Goal: Check status: Check status

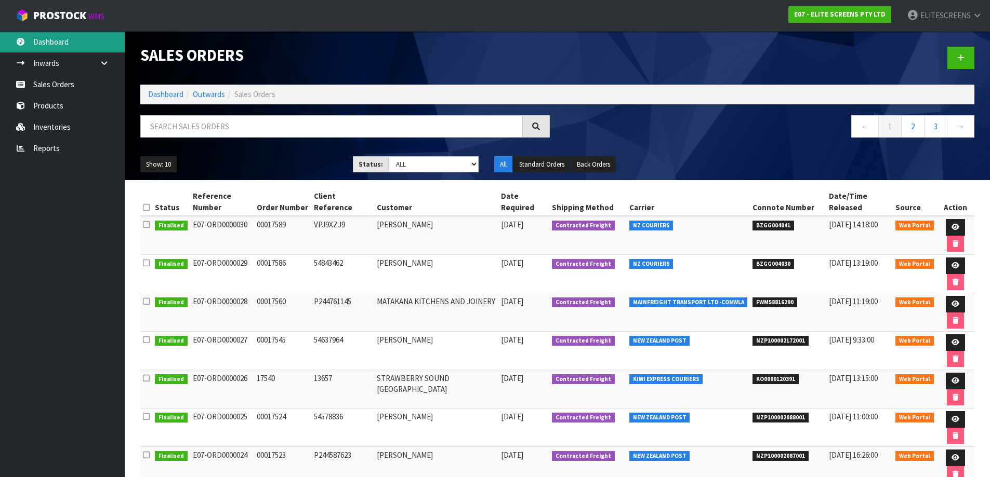
click at [52, 44] on link "Dashboard" at bounding box center [62, 41] width 125 height 21
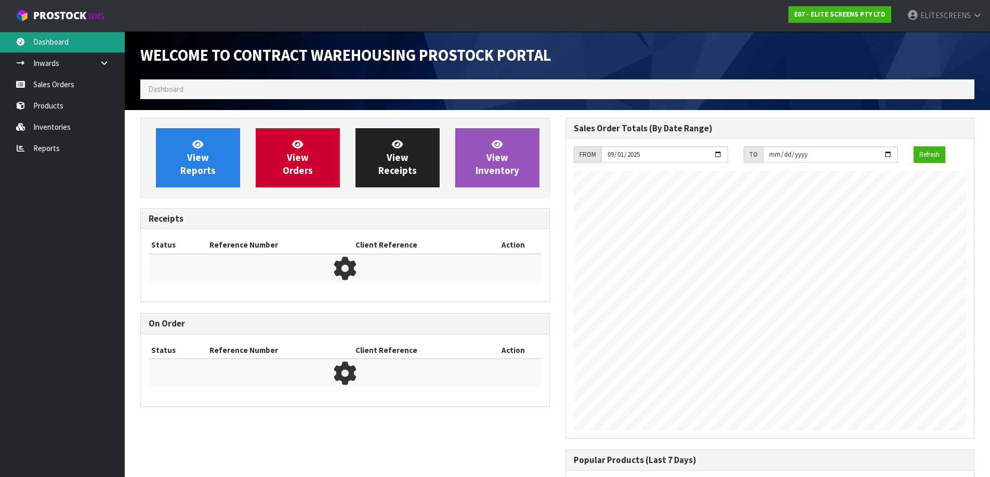
scroll to position [442, 424]
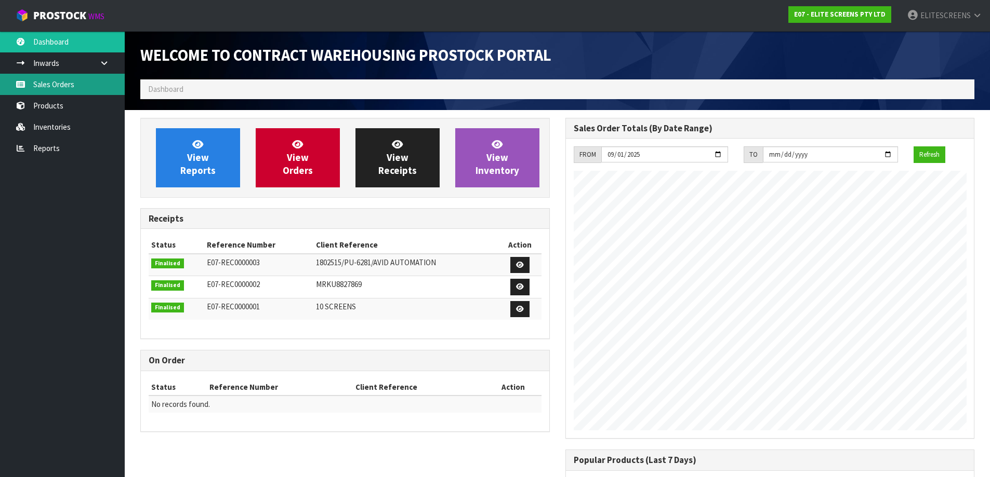
click at [61, 79] on link "Sales Orders" at bounding box center [62, 84] width 125 height 21
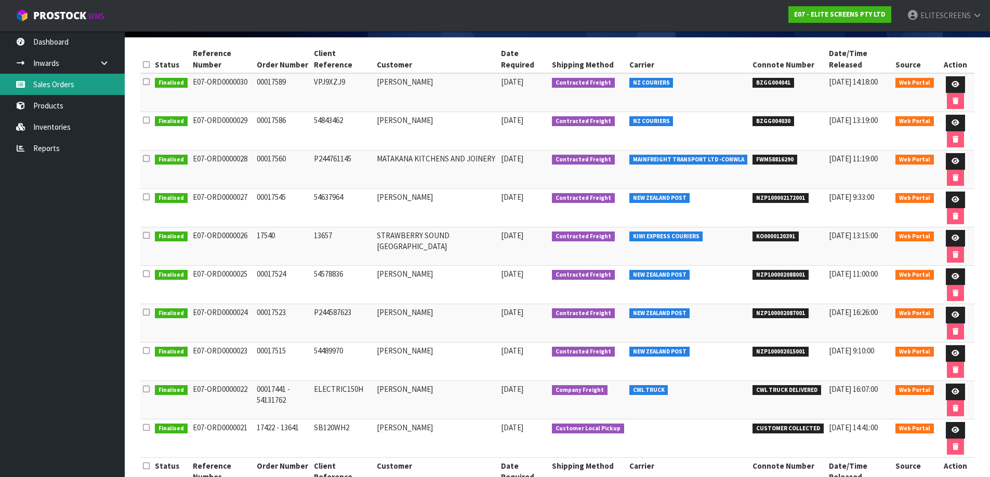
scroll to position [156, 0]
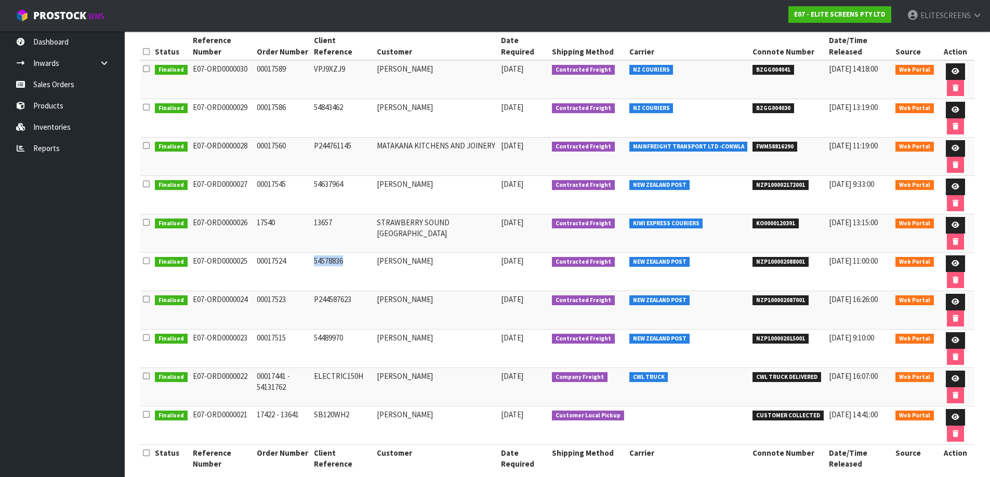
drag, startPoint x: 329, startPoint y: 261, endPoint x: 360, endPoint y: 261, distance: 30.6
click at [360, 261] on td "54578836" at bounding box center [342, 272] width 63 height 38
copy td "54578836"
click at [330, 337] on td "54489970" at bounding box center [342, 349] width 63 height 38
drag, startPoint x: 329, startPoint y: 337, endPoint x: 360, endPoint y: 338, distance: 31.2
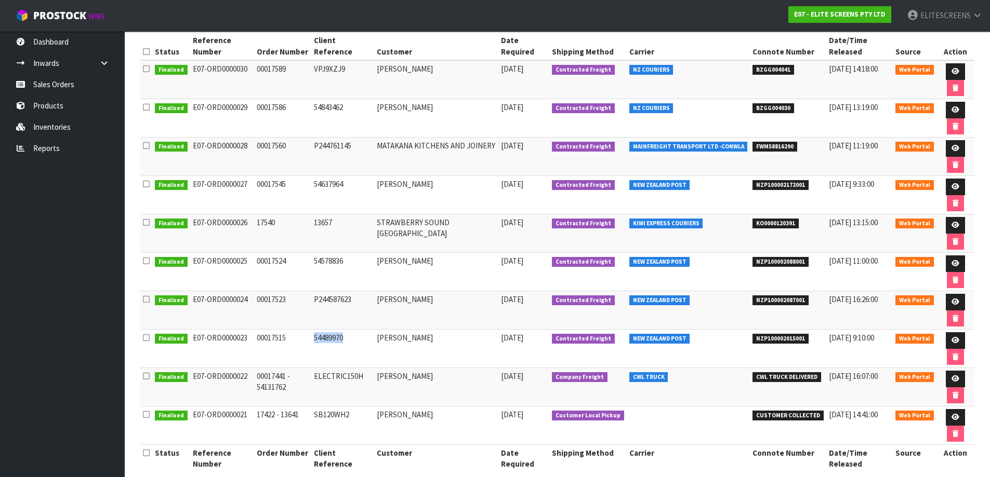
click at [360, 338] on td "54489970" at bounding box center [342, 349] width 63 height 38
copy td "54489970"
click at [952, 338] on icon at bounding box center [955, 340] width 8 height 7
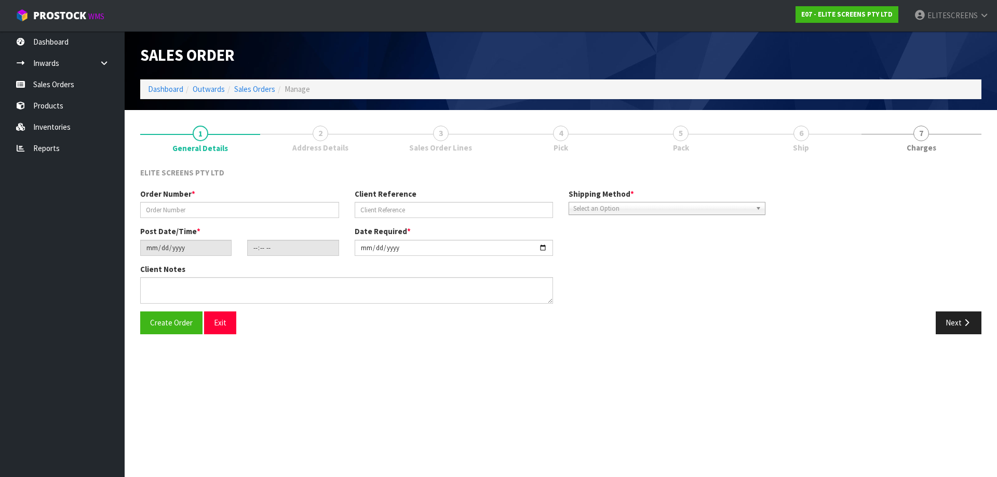
type input "00017515"
type input "54489970"
type input "[DATE]"
type input "17:36:00.000"
type input "[DATE]"
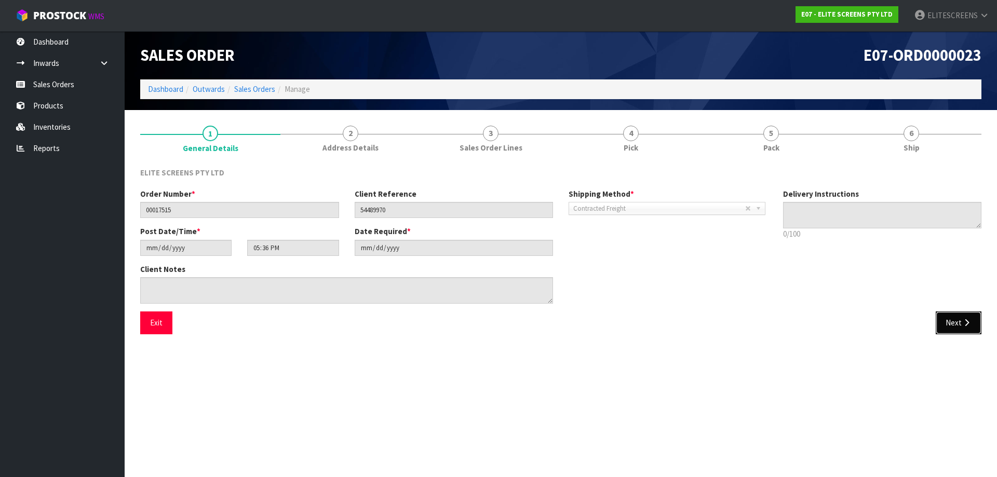
click at [956, 322] on button "Next" at bounding box center [959, 323] width 46 height 22
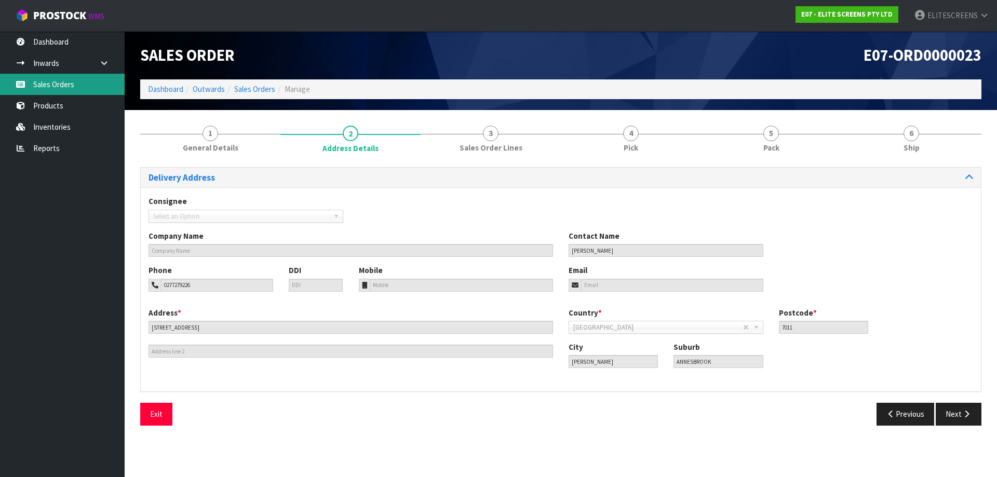
click at [47, 85] on link "Sales Orders" at bounding box center [62, 84] width 125 height 21
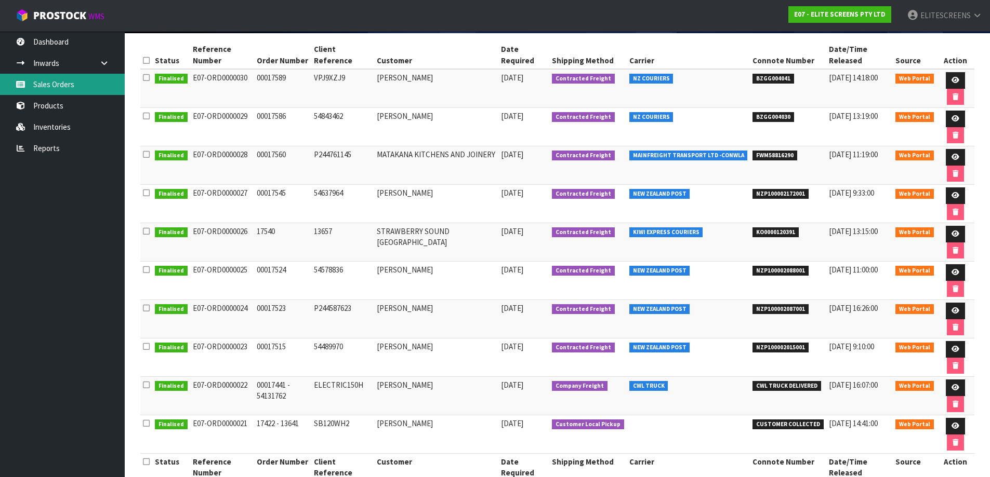
scroll to position [156, 0]
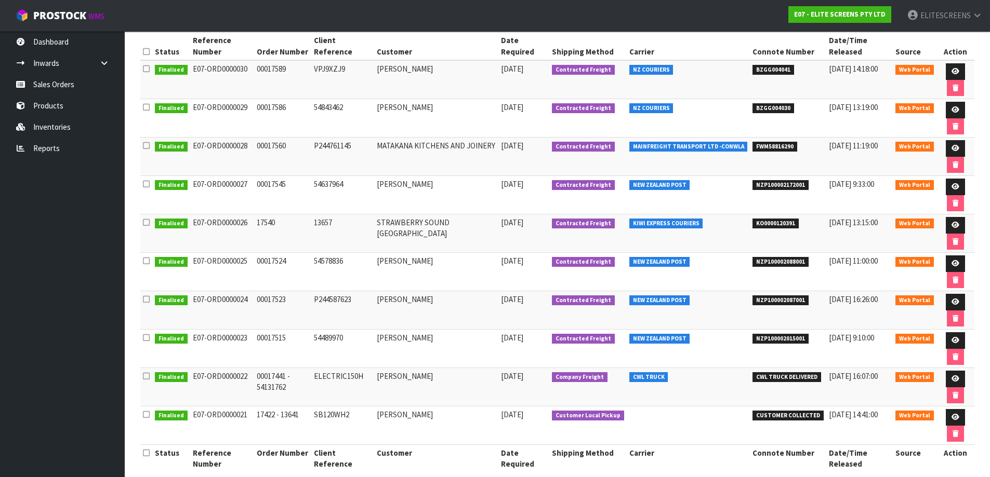
drag, startPoint x: 191, startPoint y: 338, endPoint x: 246, endPoint y: 338, distance: 54.5
click at [246, 338] on td "E07-ORD0000023" at bounding box center [222, 349] width 64 height 38
copy td "E07-ORD0000023"
